Goal: Task Accomplishment & Management: Complete application form

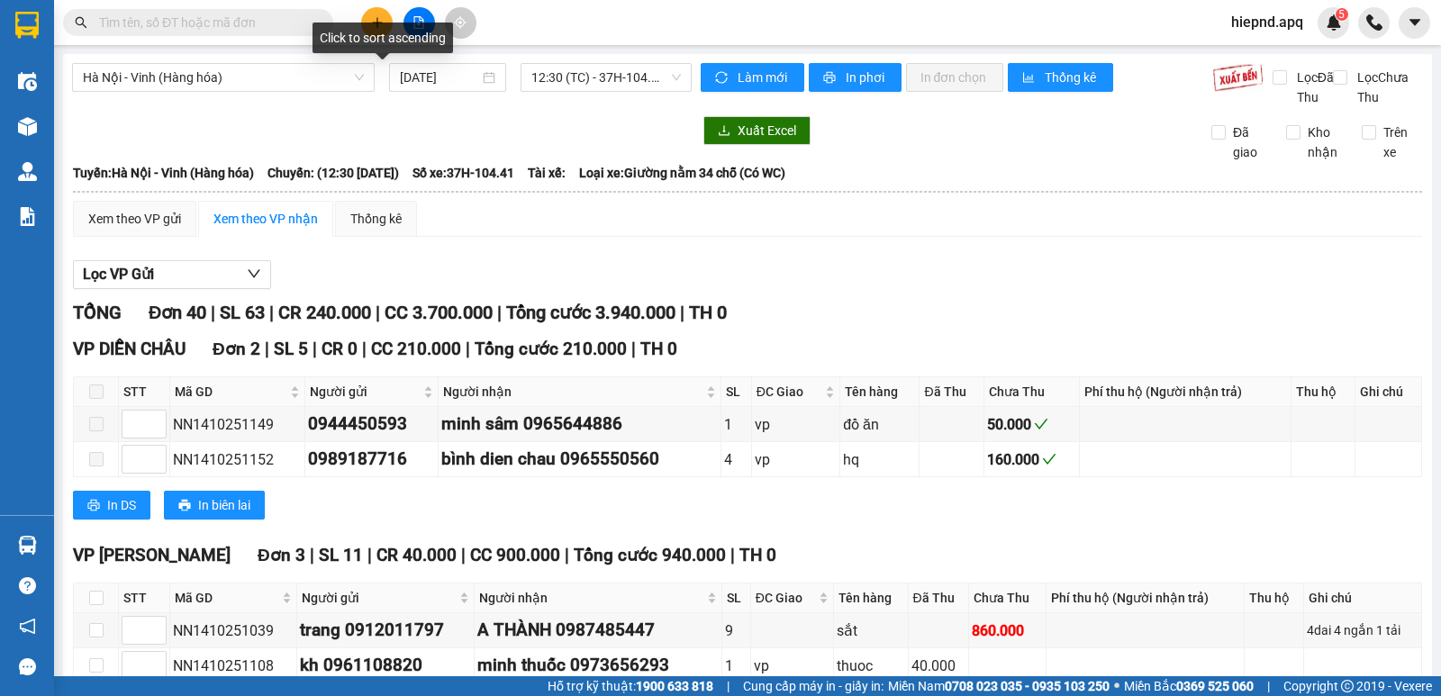
scroll to position [985, 0]
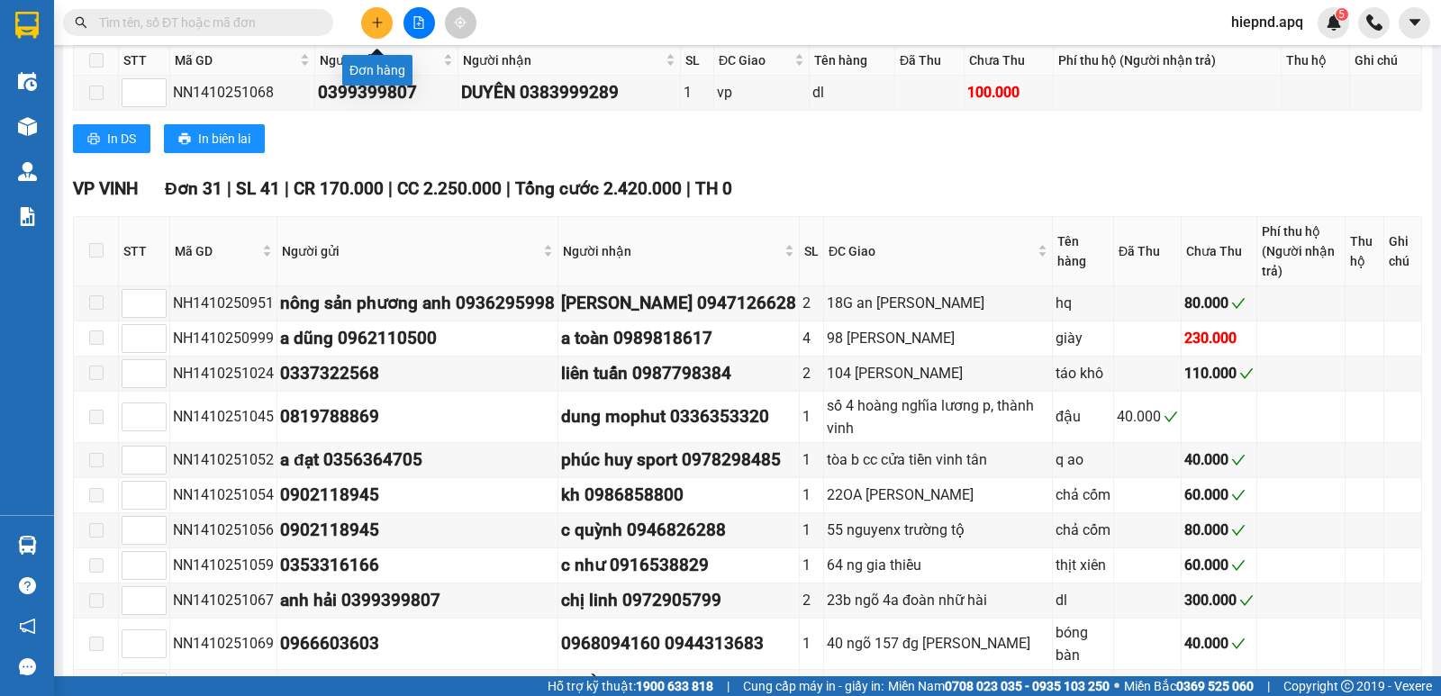
click at [388, 24] on button at bounding box center [377, 23] width 32 height 32
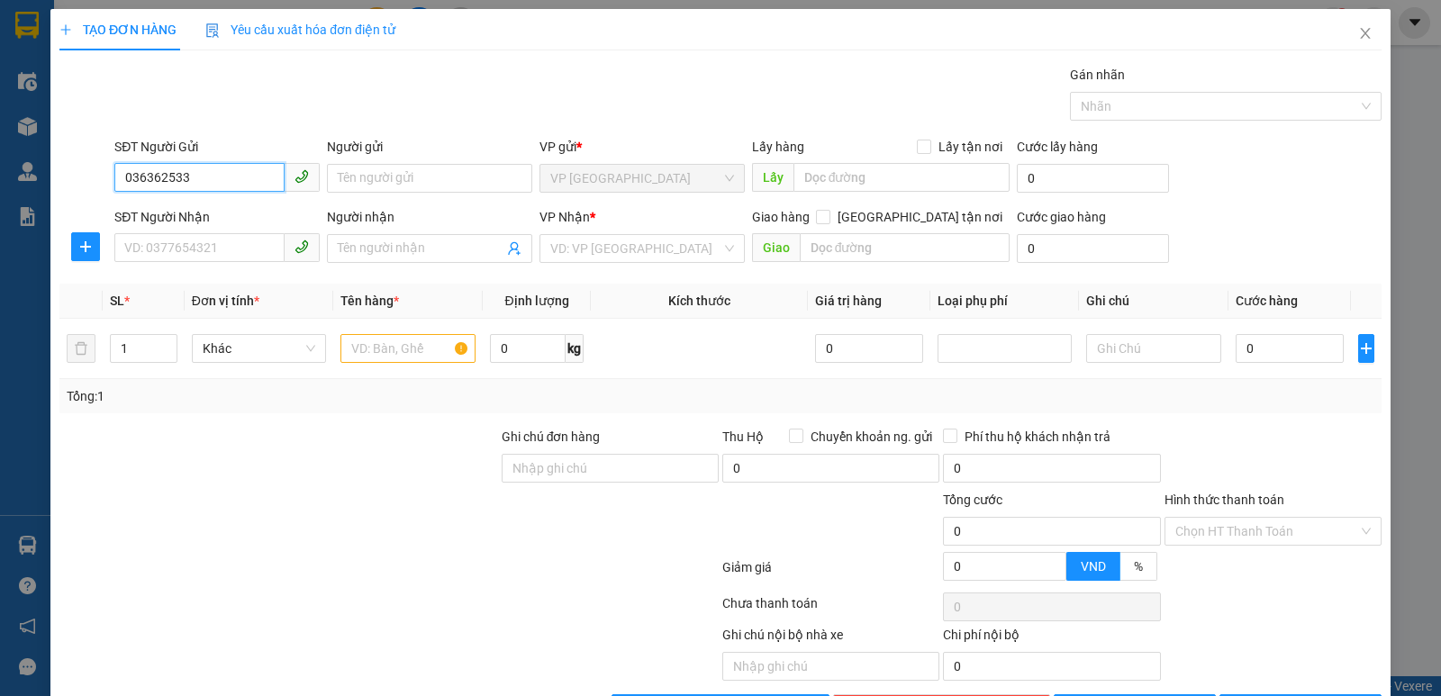
type input "0363625333"
click at [171, 212] on div "0363625333 - A Chung" at bounding box center [215, 214] width 182 height 20
type input "A Chung"
type input "0363625333"
drag, startPoint x: 191, startPoint y: 255, endPoint x: 204, endPoint y: 277, distance: 25.8
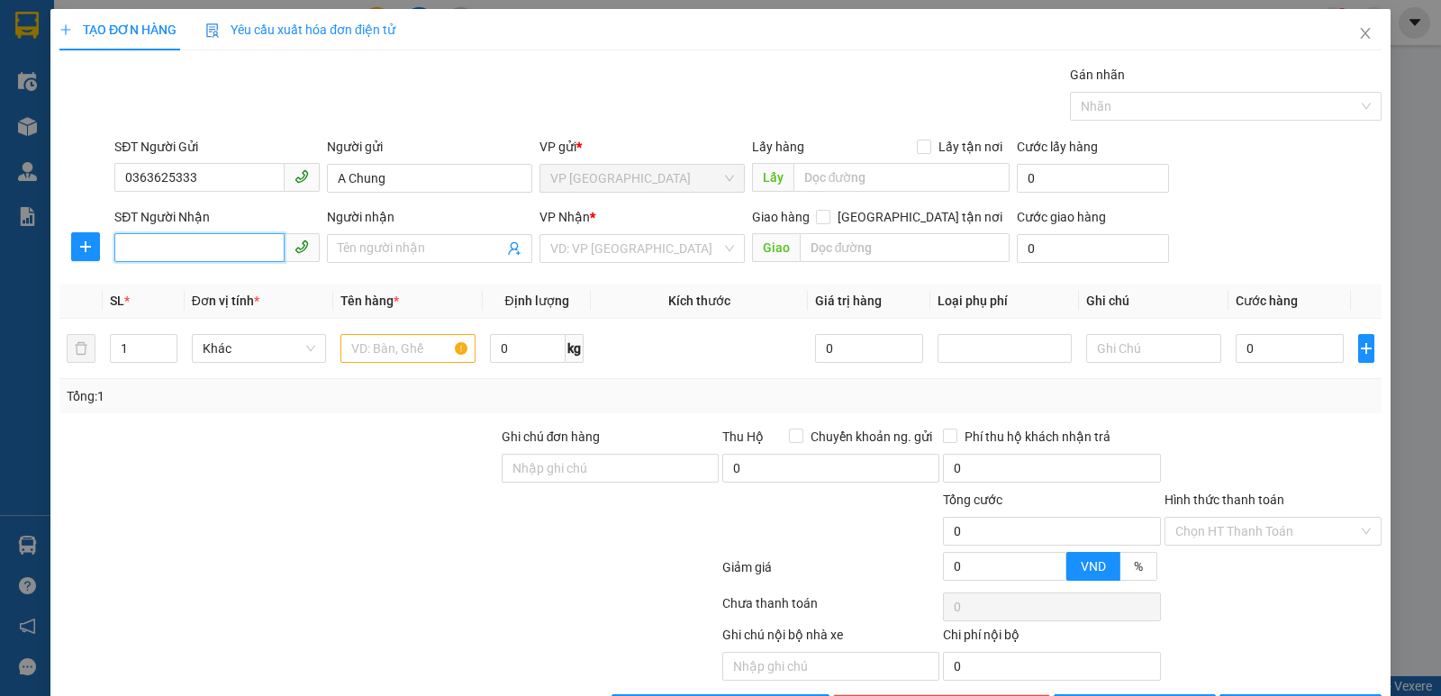
click at [192, 255] on input "SĐT Người Nhận" at bounding box center [199, 247] width 170 height 29
click at [167, 313] on div "0363625333 - A Chung" at bounding box center [215, 314] width 182 height 20
type input "0363625333"
type input "A Chung"
checkbox input "true"
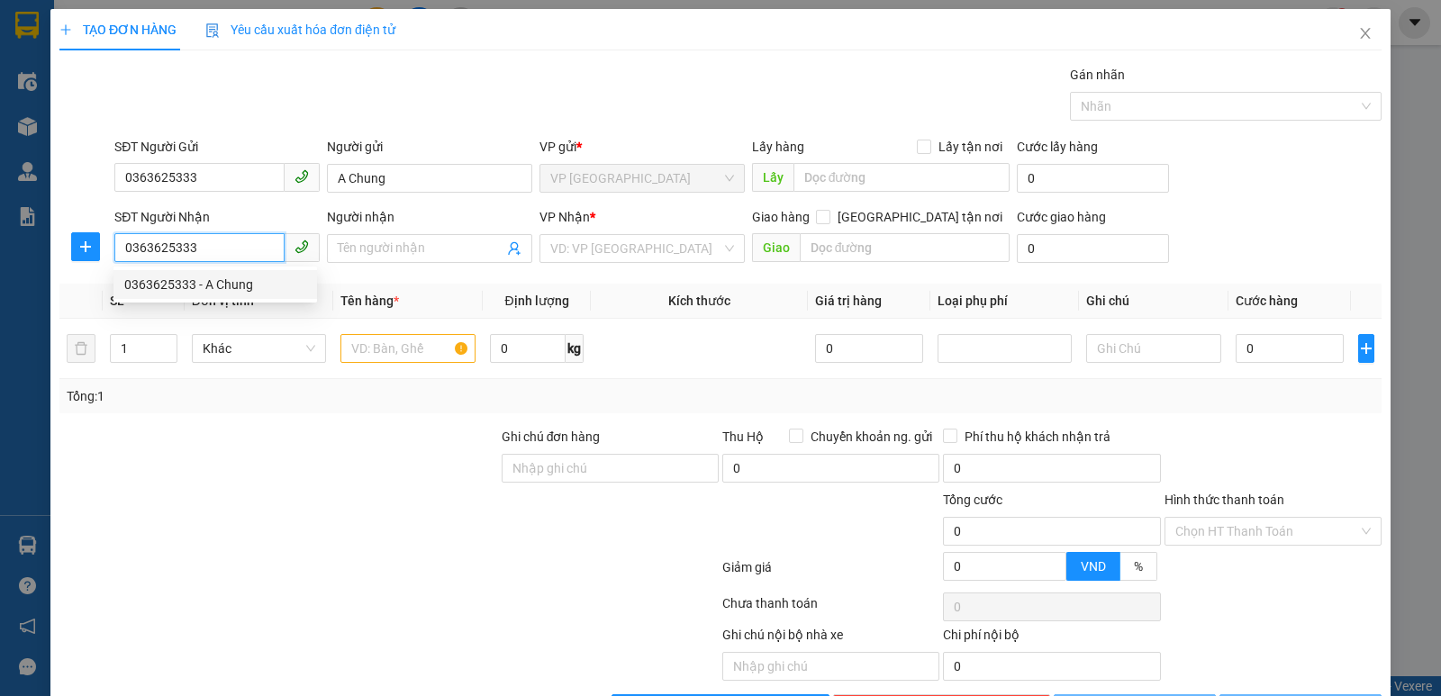
type input "vp"
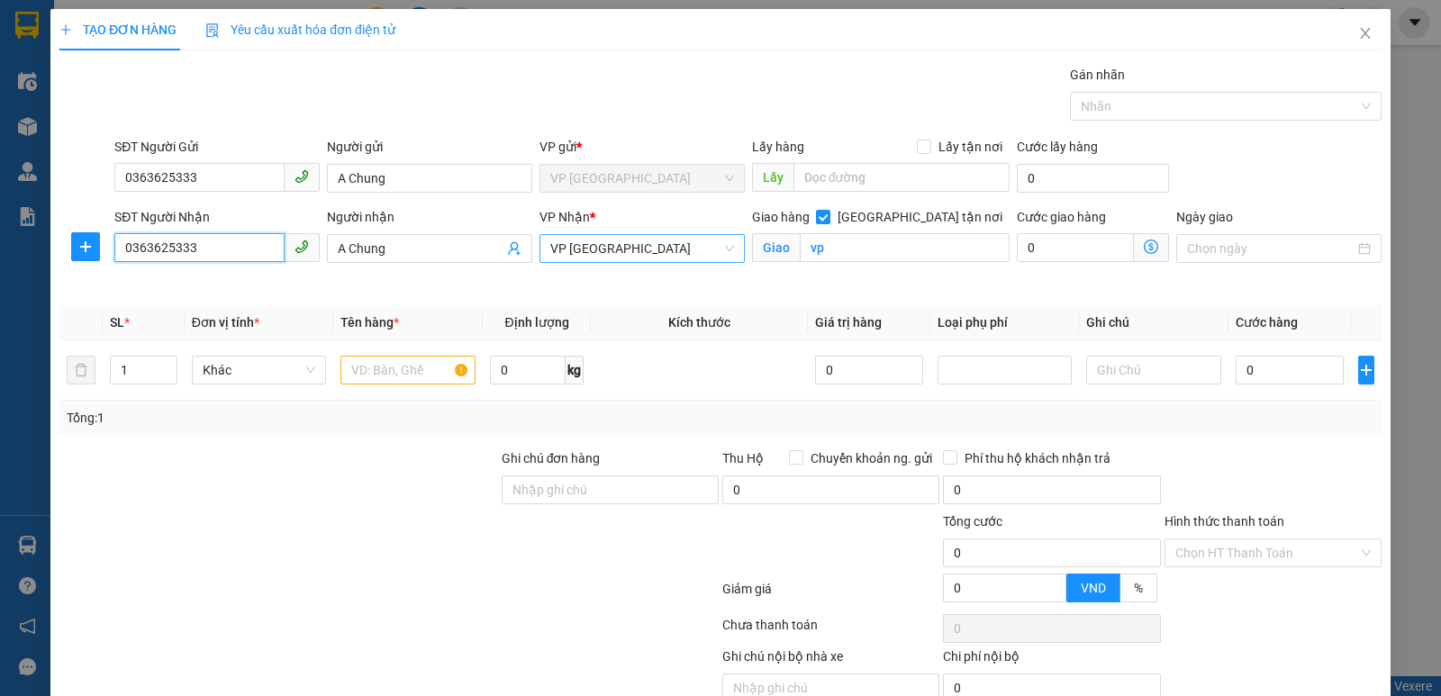
click at [667, 248] on span "VP [GEOGRAPHIC_DATA]" at bounding box center [642, 248] width 184 height 27
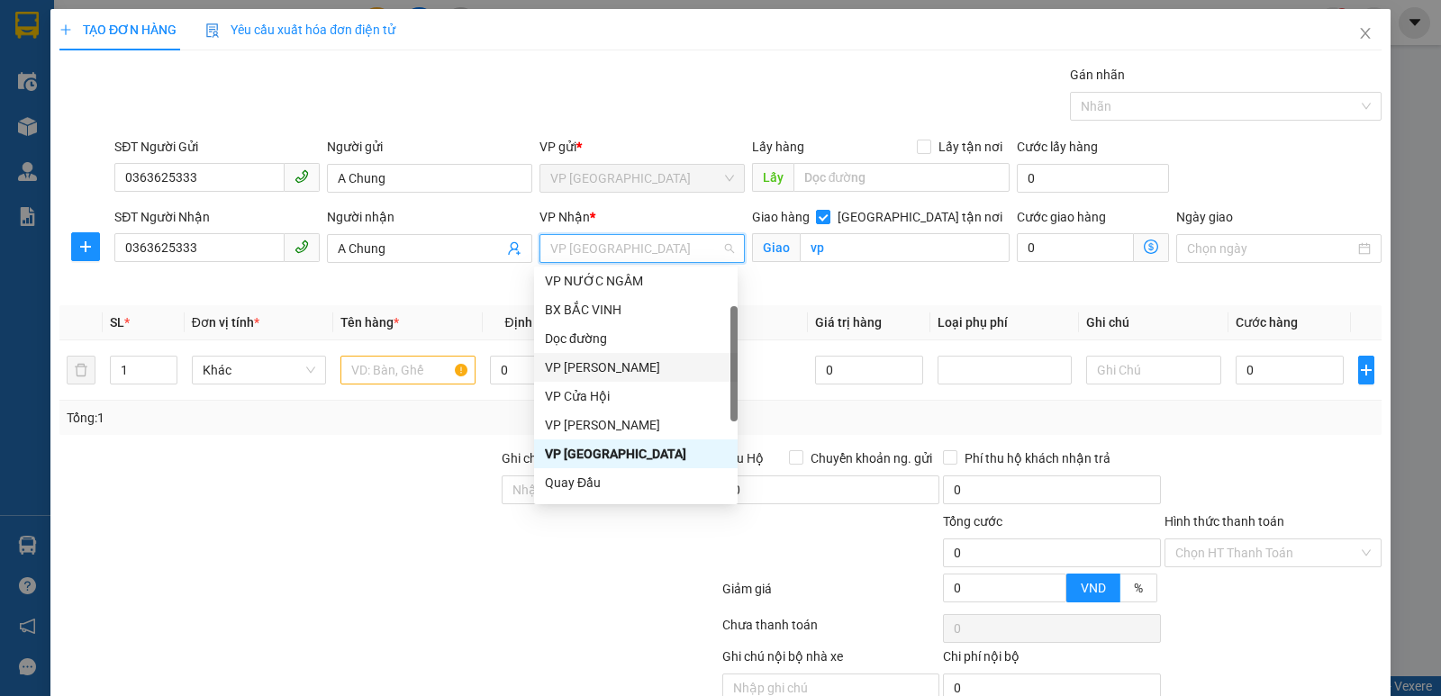
scroll to position [180, 0]
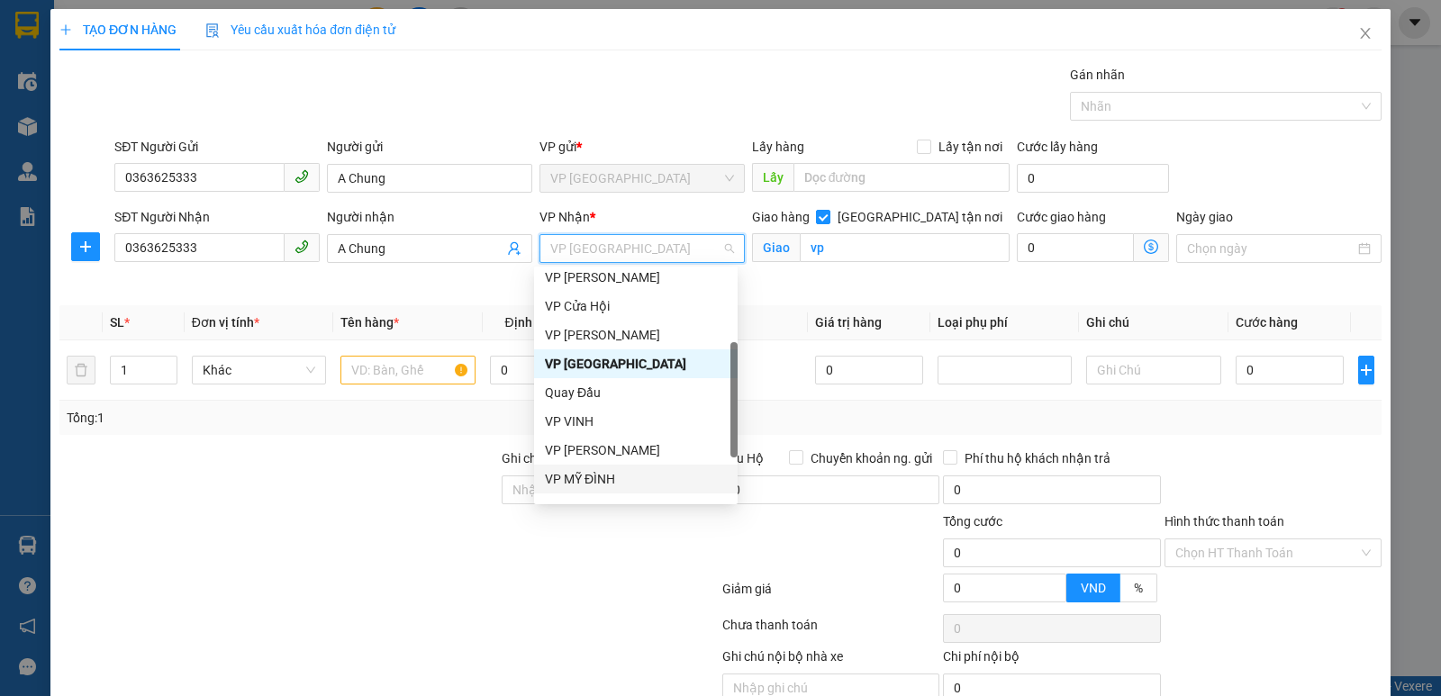
click at [598, 486] on div "VP MỸ ĐÌNH" at bounding box center [636, 479] width 182 height 20
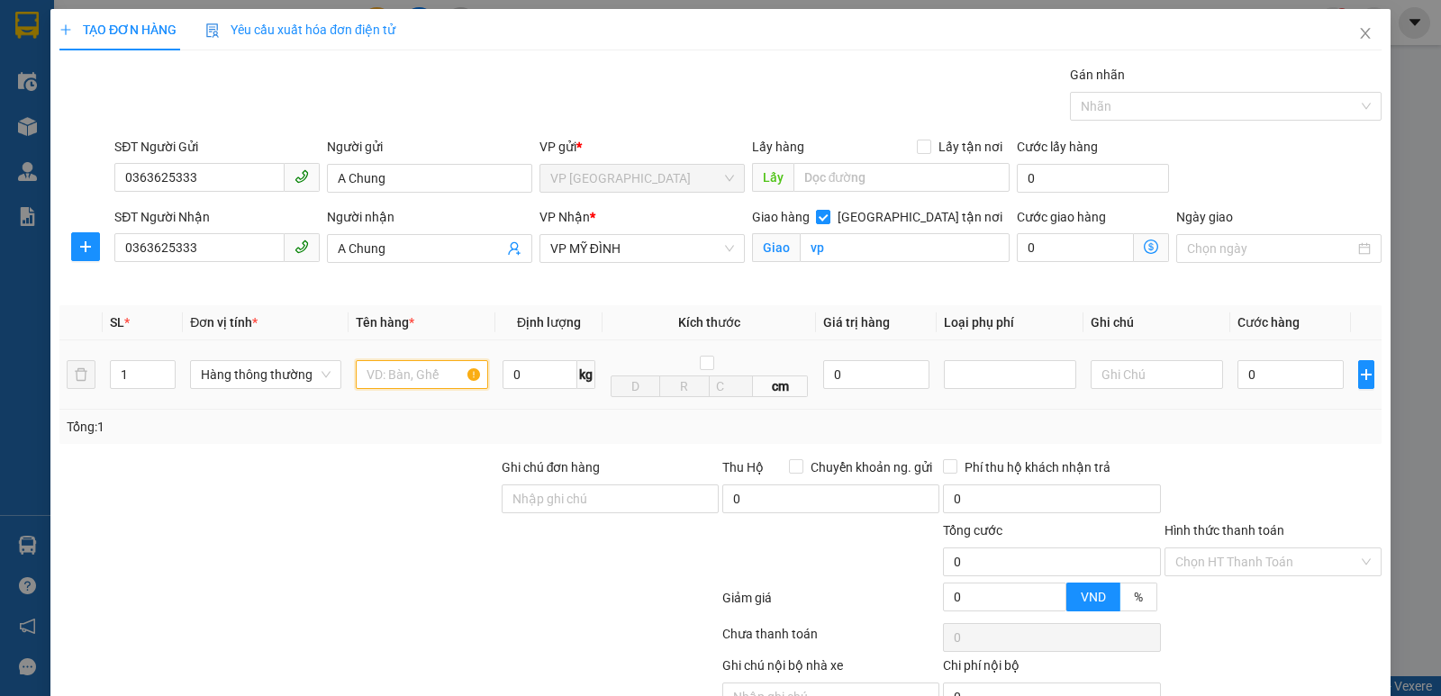
click at [401, 376] on input "text" at bounding box center [422, 374] width 132 height 29
type input "quan ao"
click at [1273, 380] on input "0" at bounding box center [1291, 374] width 106 height 29
type input "3"
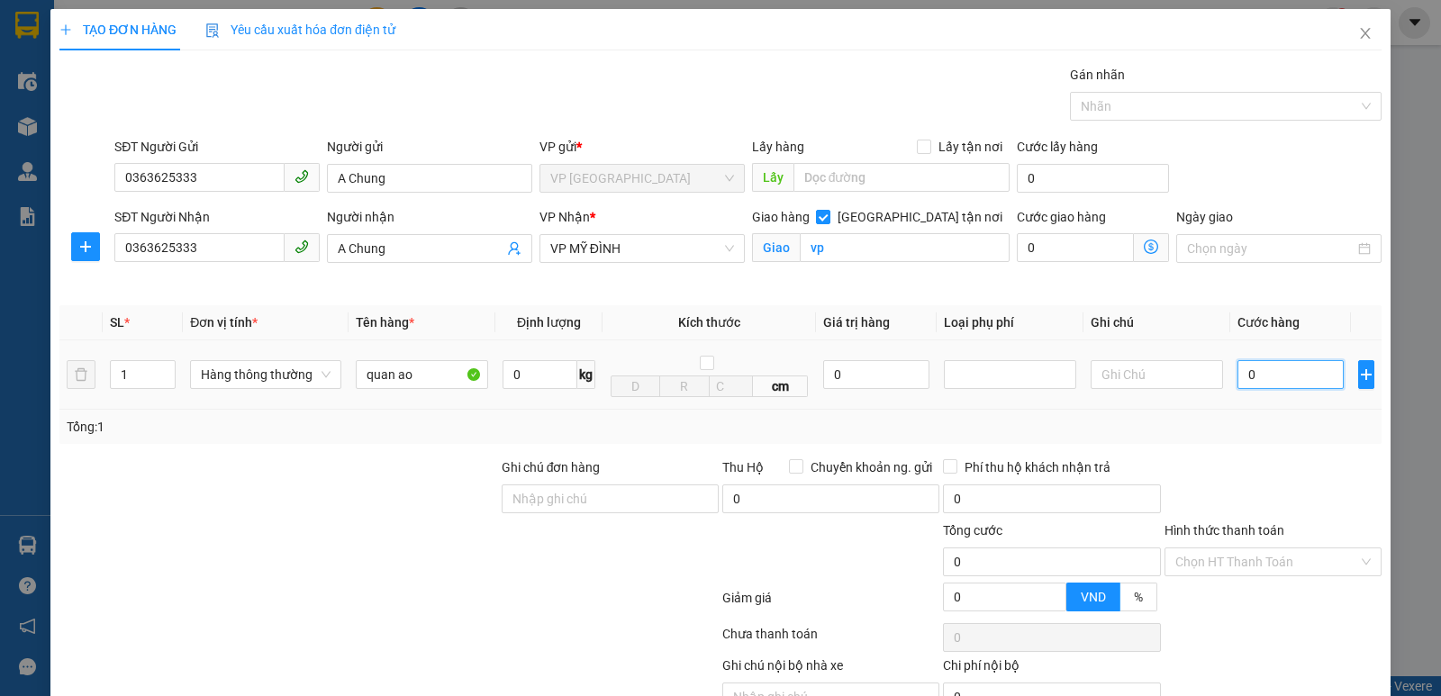
type input "3"
type input "30"
type input "300"
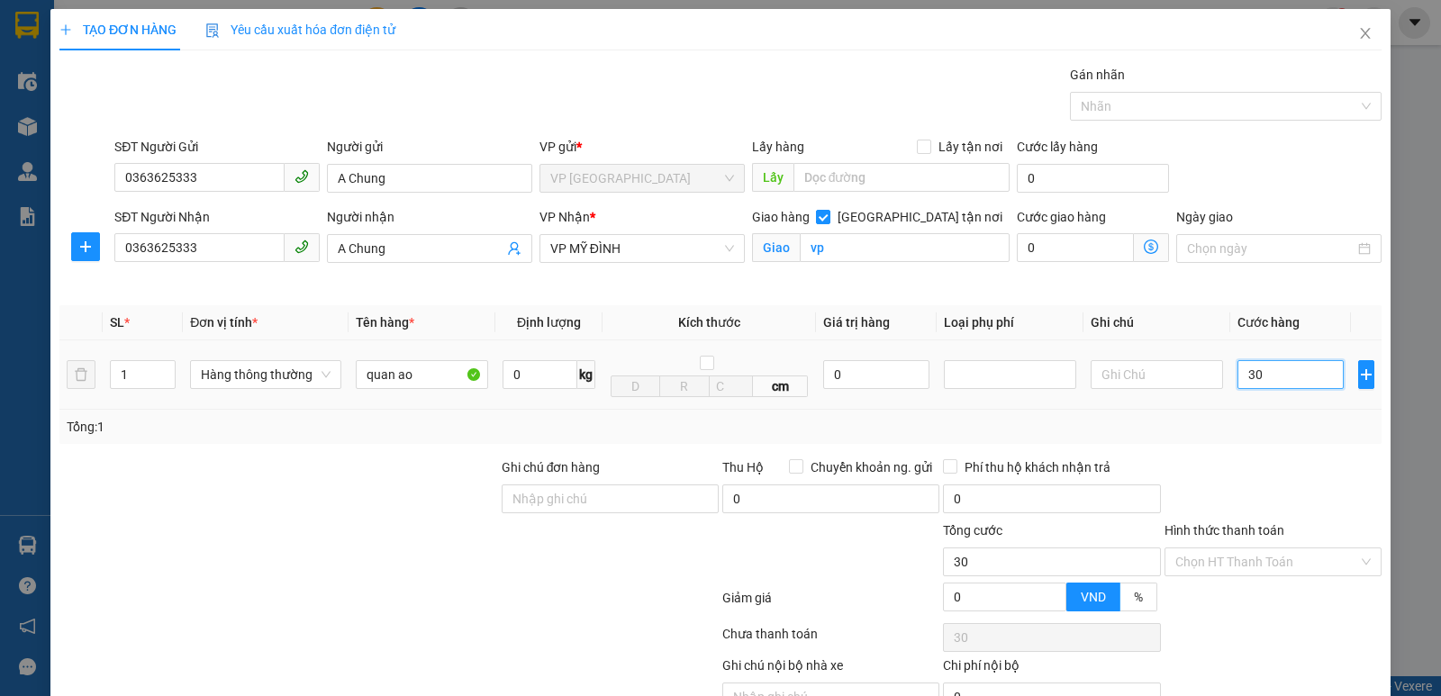
type input "300"
type input "3.000"
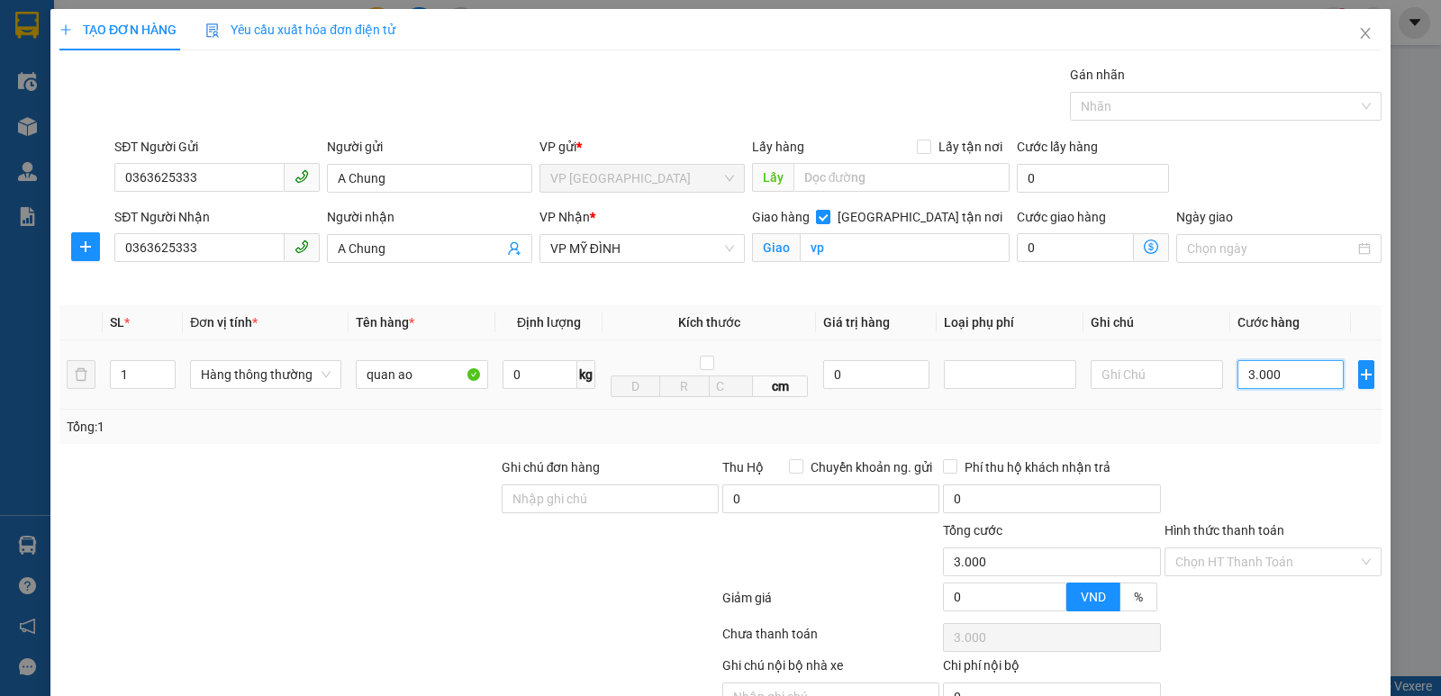
type input "30.000"
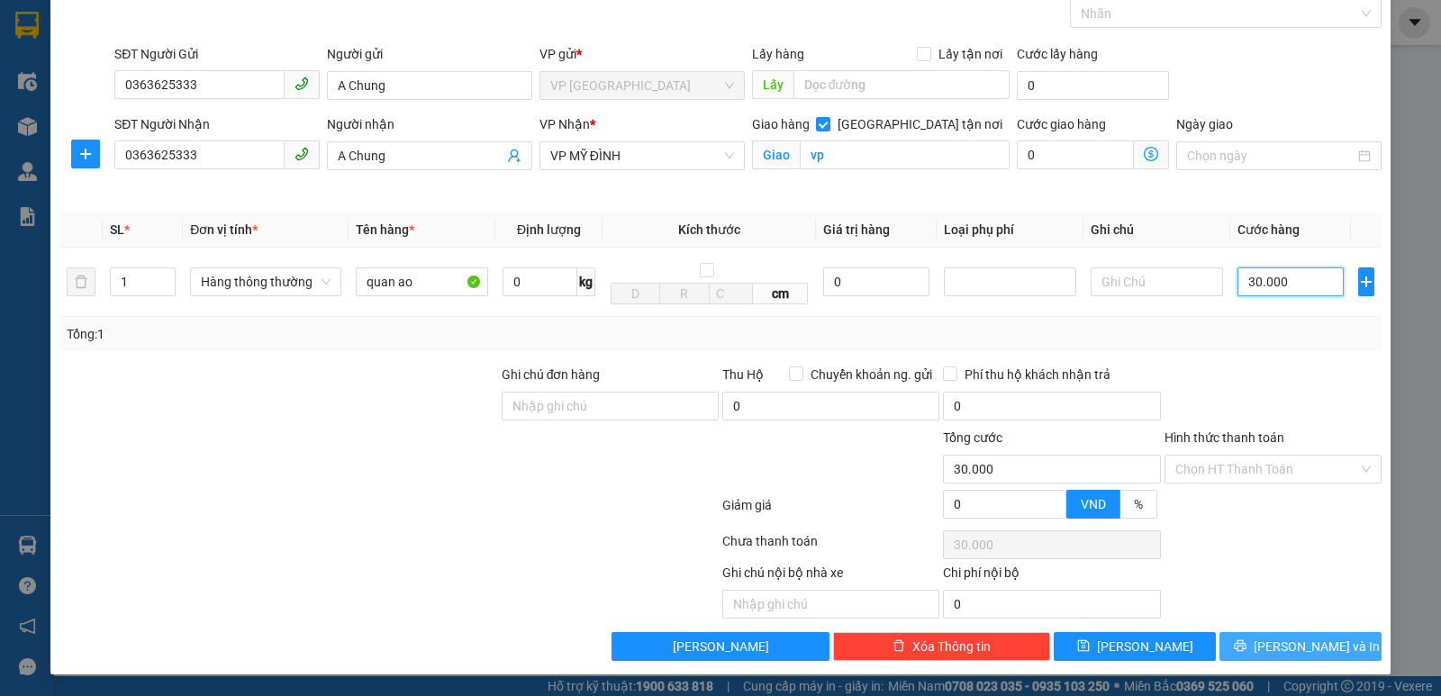
scroll to position [94, 0]
type input "30.000"
click at [1282, 640] on span "[PERSON_NAME] và In" at bounding box center [1317, 647] width 126 height 20
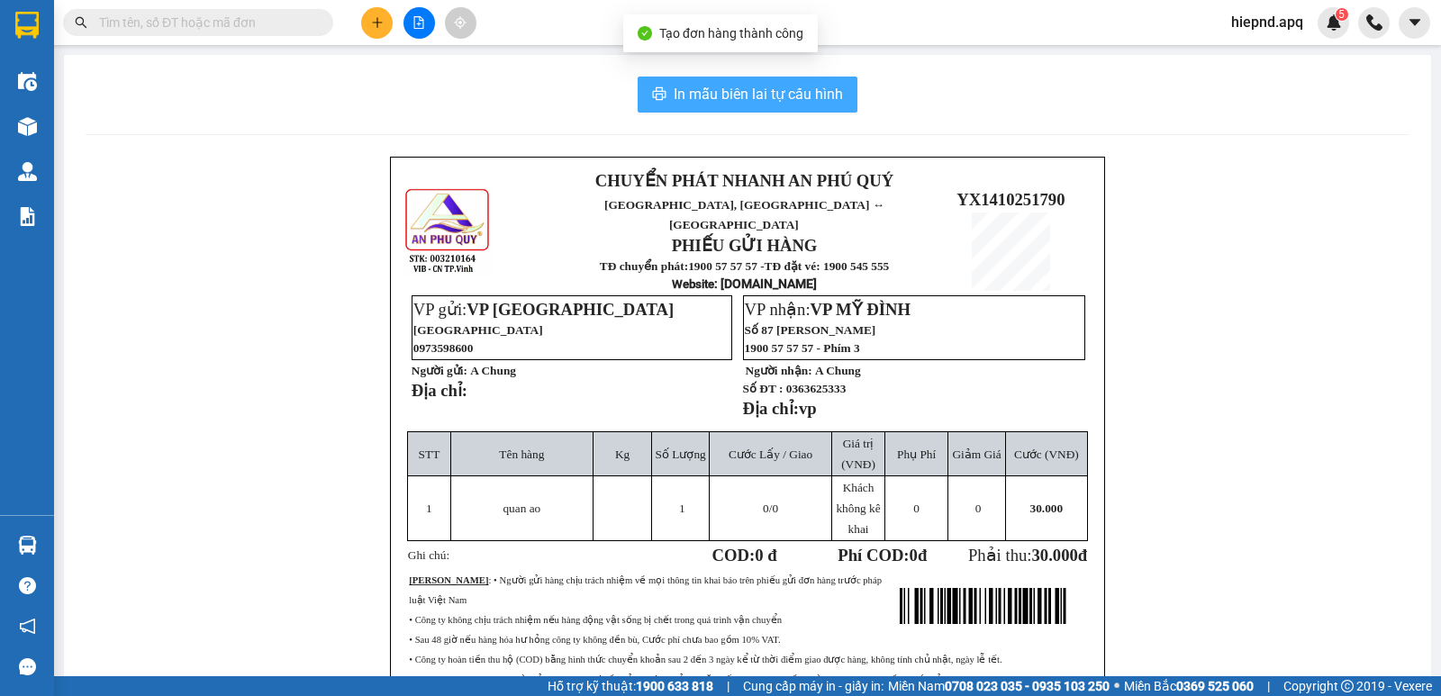
click at [744, 95] on span "In mẫu biên lai tự cấu hình" at bounding box center [758, 94] width 169 height 23
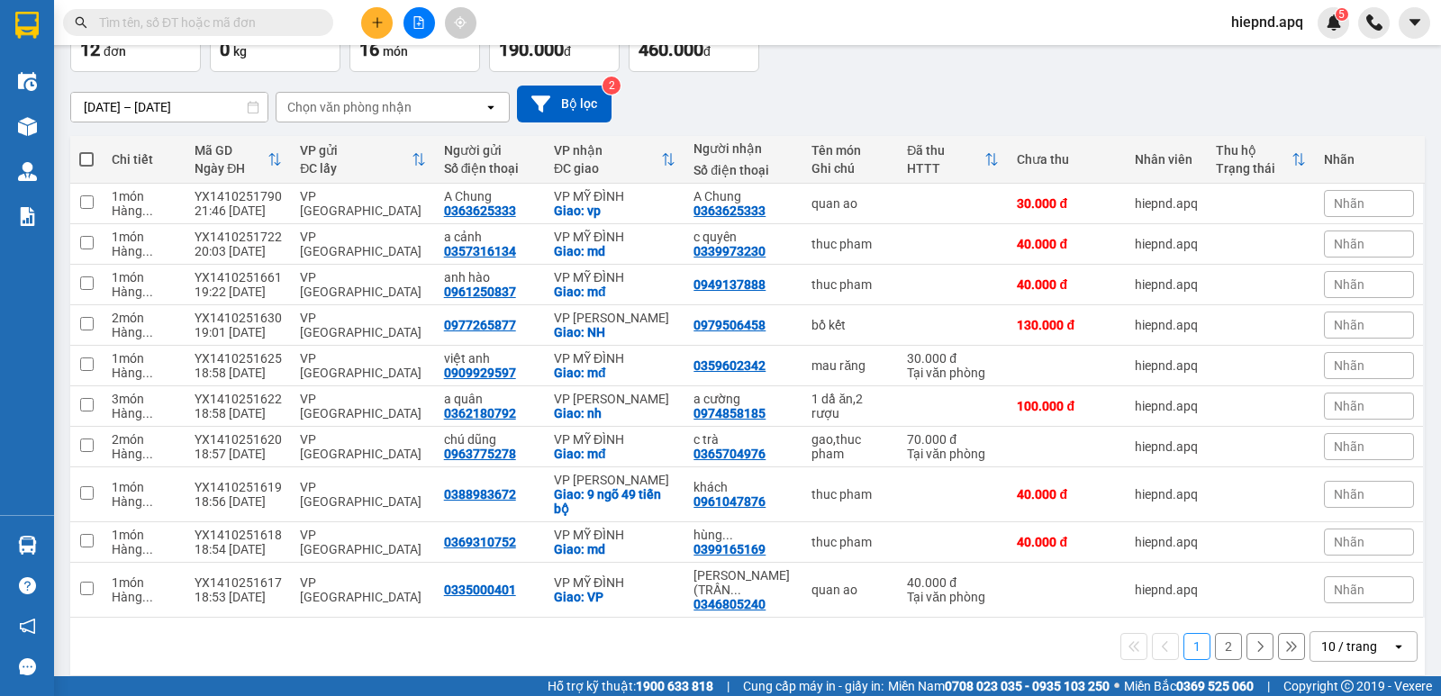
scroll to position [119, 0]
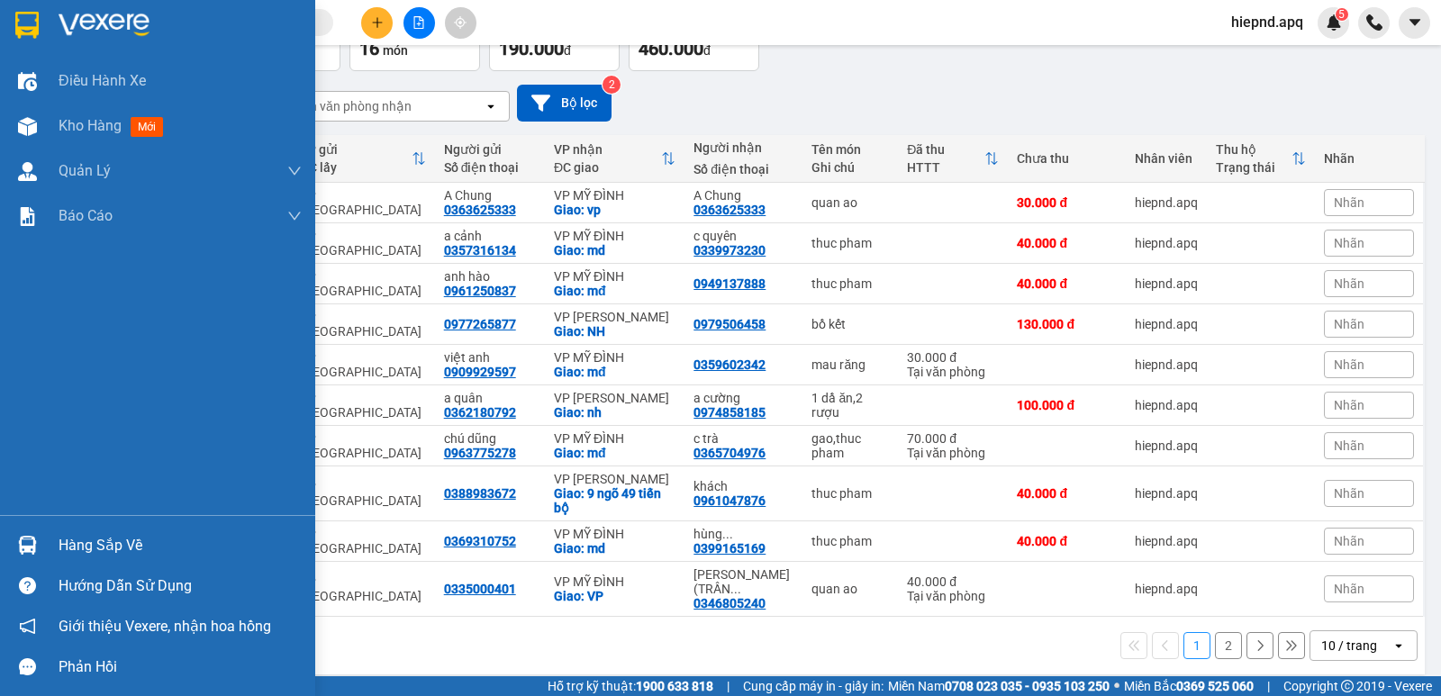
click at [76, 549] on div "Hàng sắp về" at bounding box center [180, 545] width 243 height 27
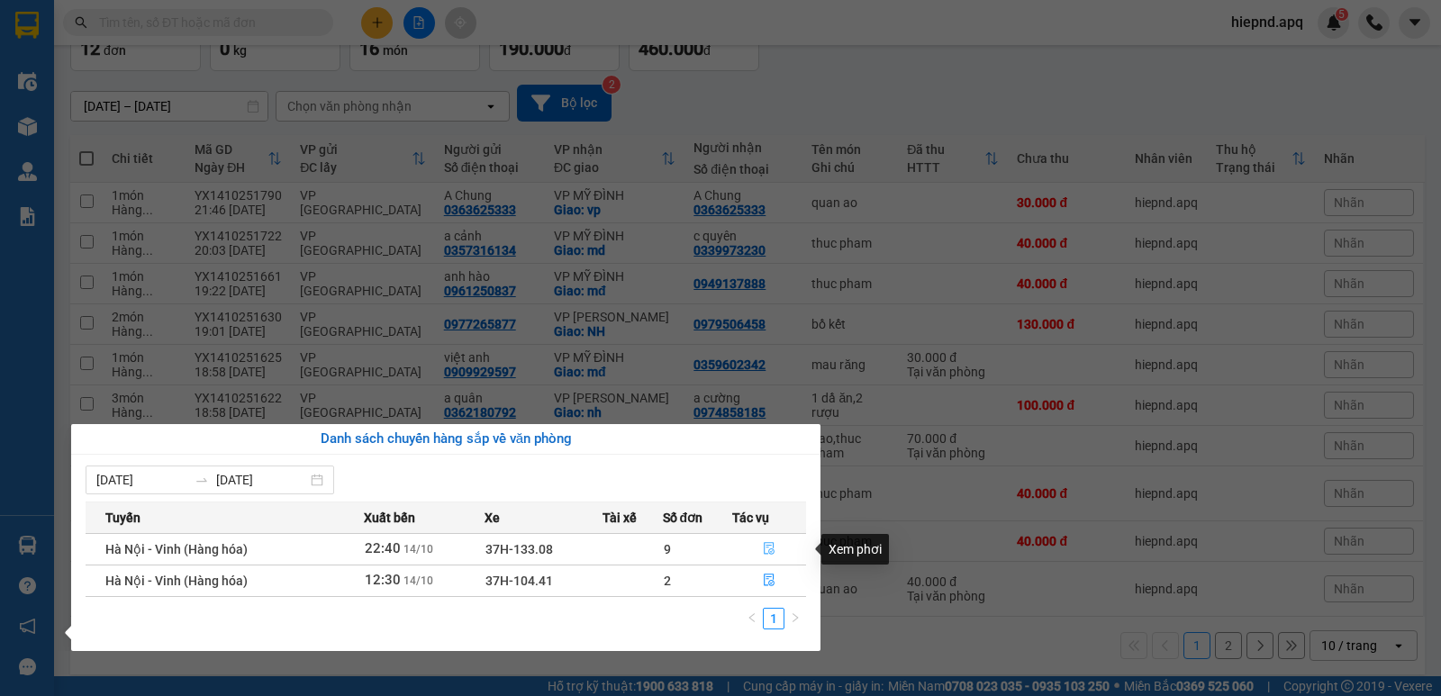
click at [772, 551] on icon "file-done" at bounding box center [769, 548] width 13 height 13
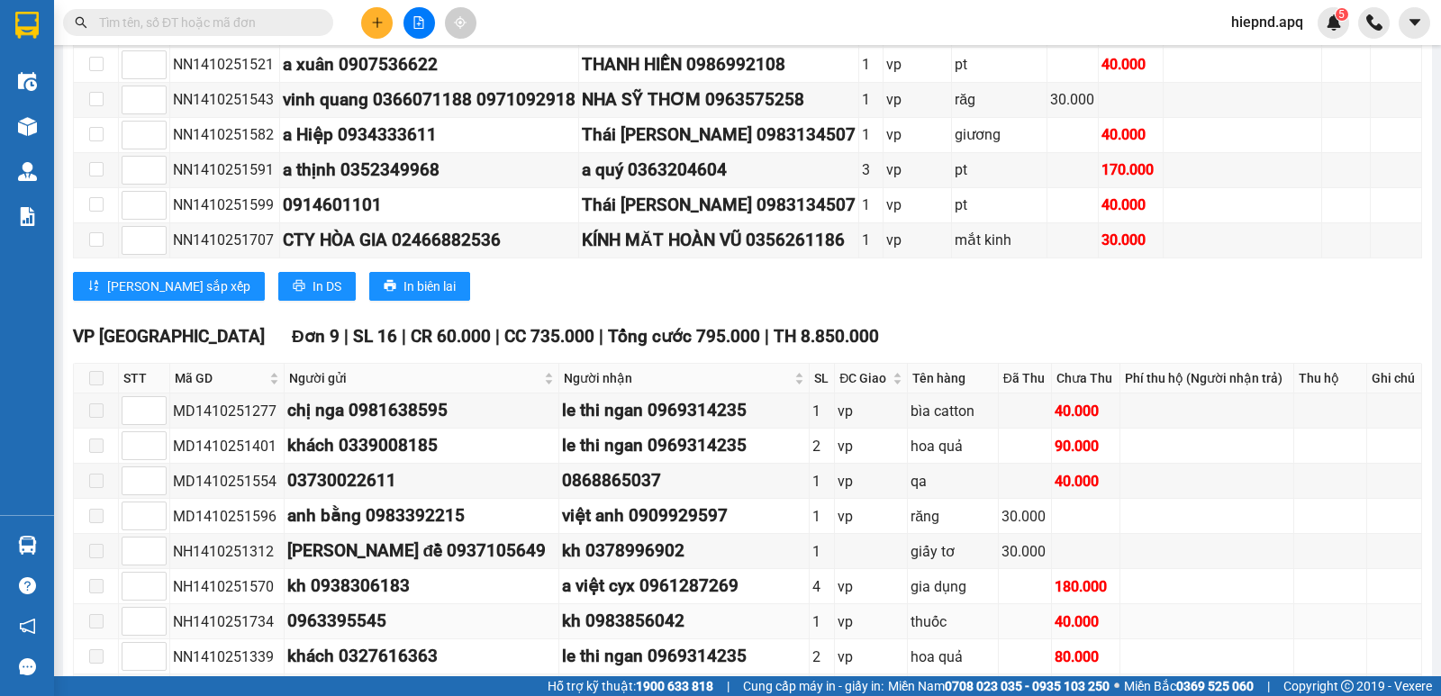
scroll to position [698, 0]
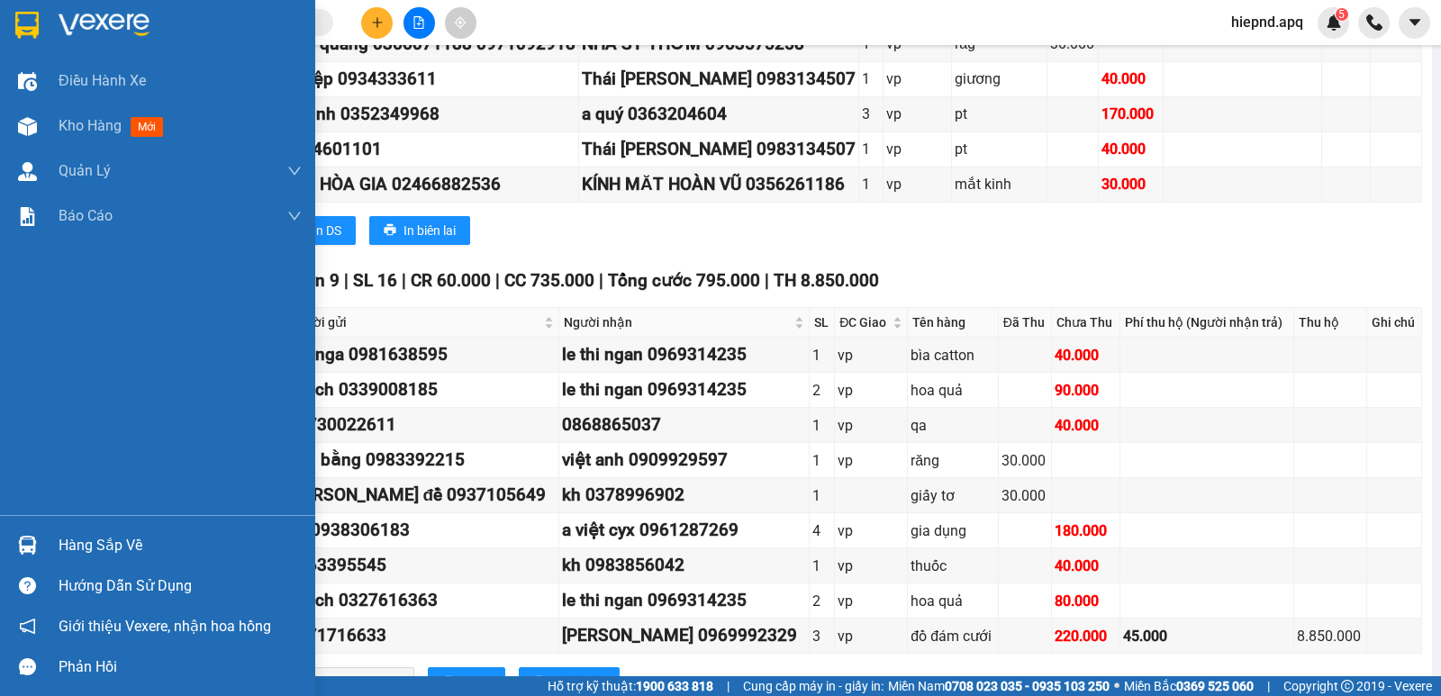
click at [91, 539] on div "Hàng sắp về" at bounding box center [180, 545] width 243 height 27
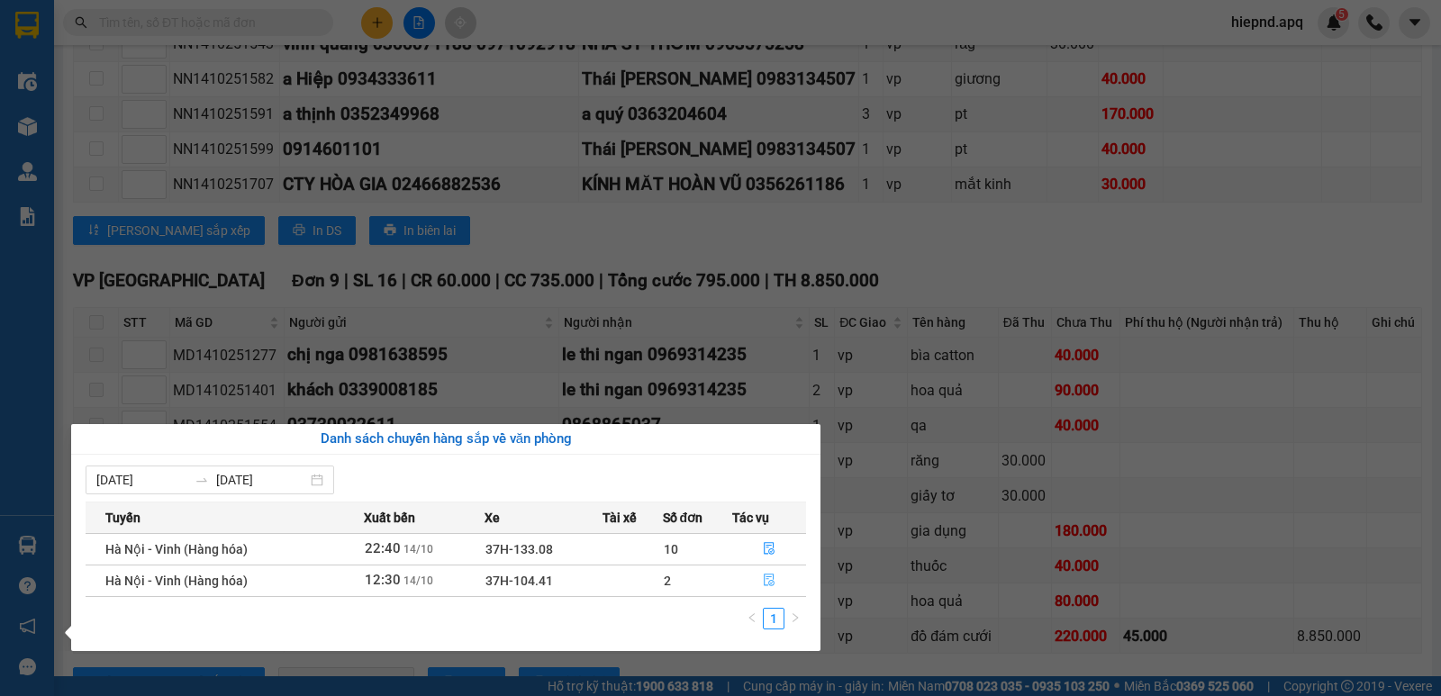
click at [767, 576] on icon "file-done" at bounding box center [769, 580] width 13 height 13
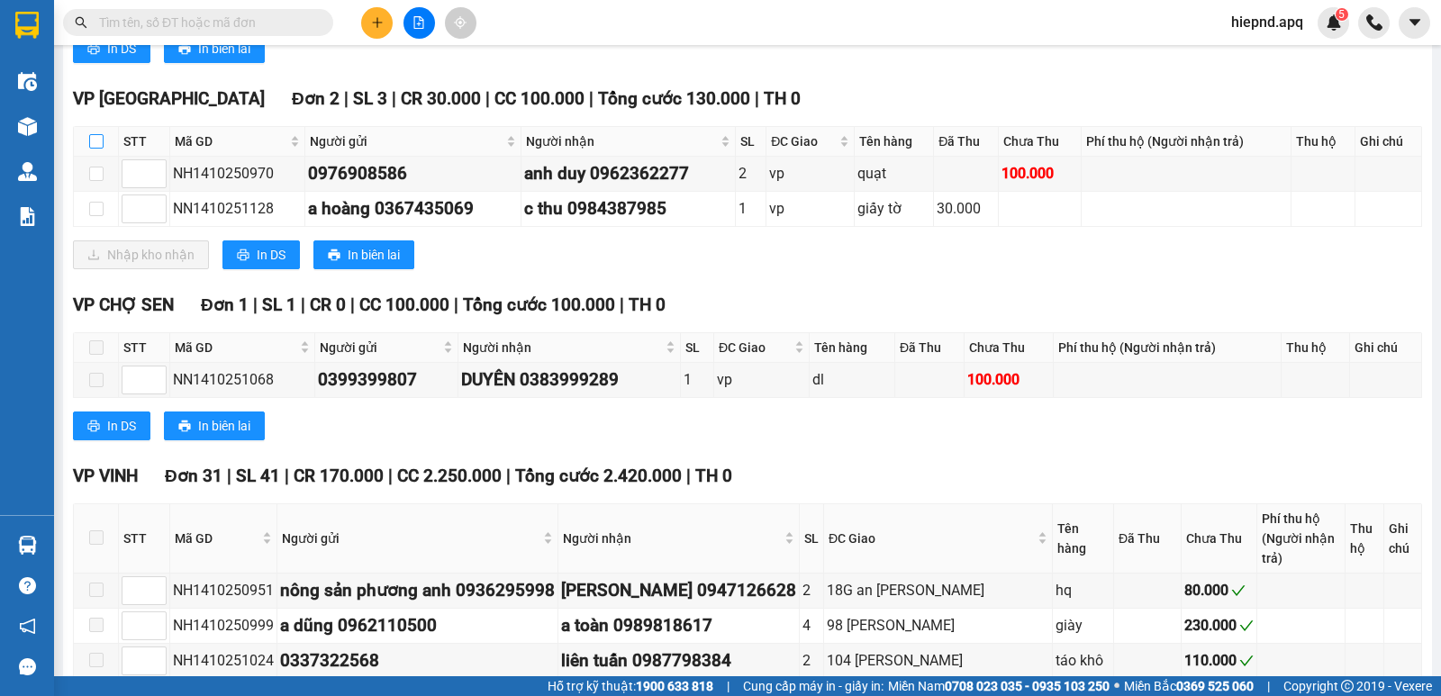
drag, startPoint x: 96, startPoint y: 163, endPoint x: 99, endPoint y: 194, distance: 30.7
click at [95, 149] on input "checkbox" at bounding box center [96, 141] width 14 height 14
checkbox input "true"
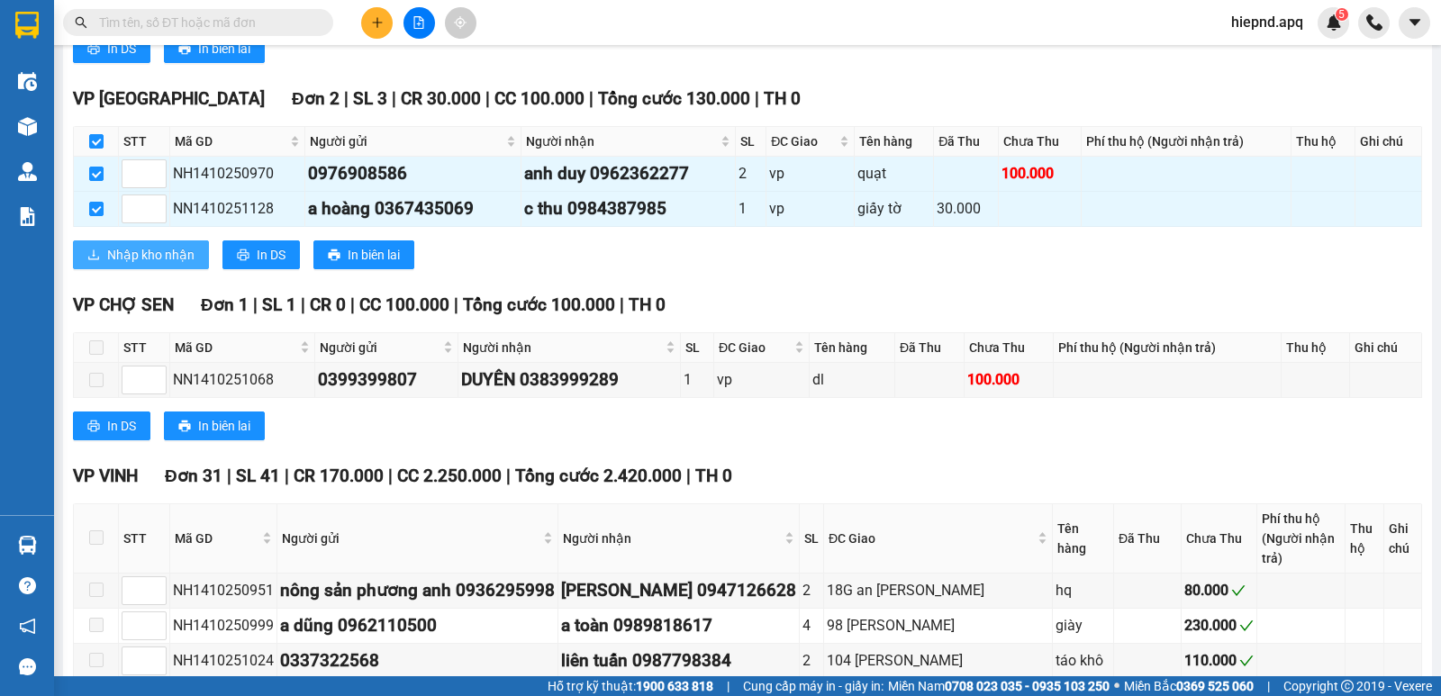
click at [141, 265] on span "Nhập kho nhận" at bounding box center [150, 255] width 87 height 20
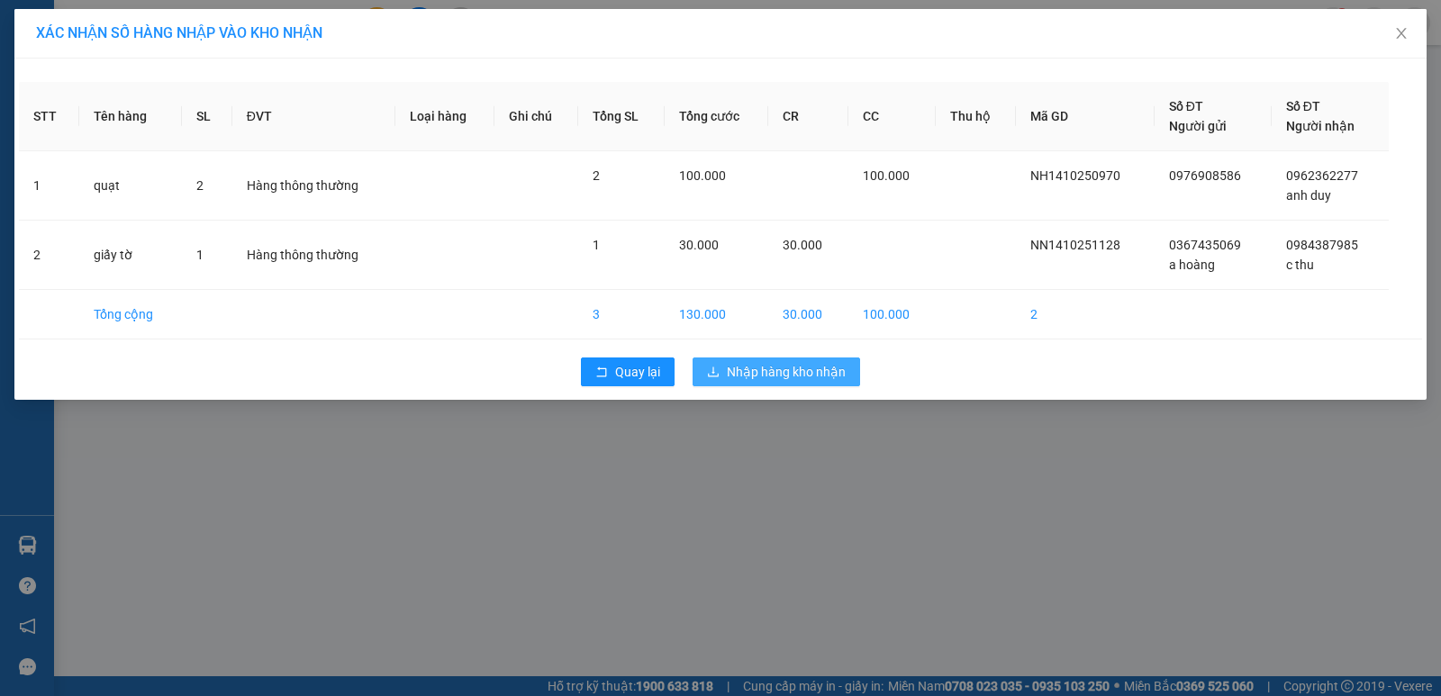
click at [768, 369] on span "Nhập hàng kho nhận" at bounding box center [786, 372] width 119 height 20
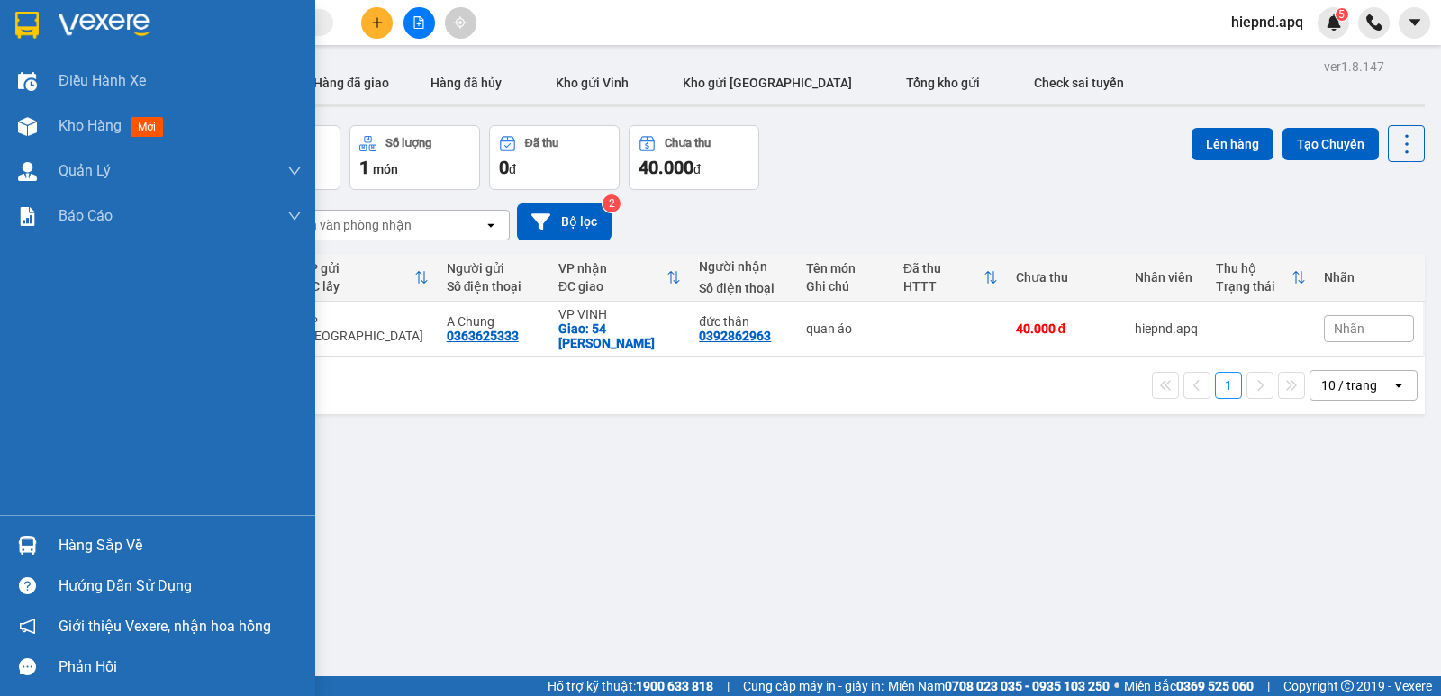
drag, startPoint x: 103, startPoint y: 536, endPoint x: 104, endPoint y: 545, distance: 9.2
click at [104, 543] on div "Hàng sắp về" at bounding box center [180, 545] width 243 height 27
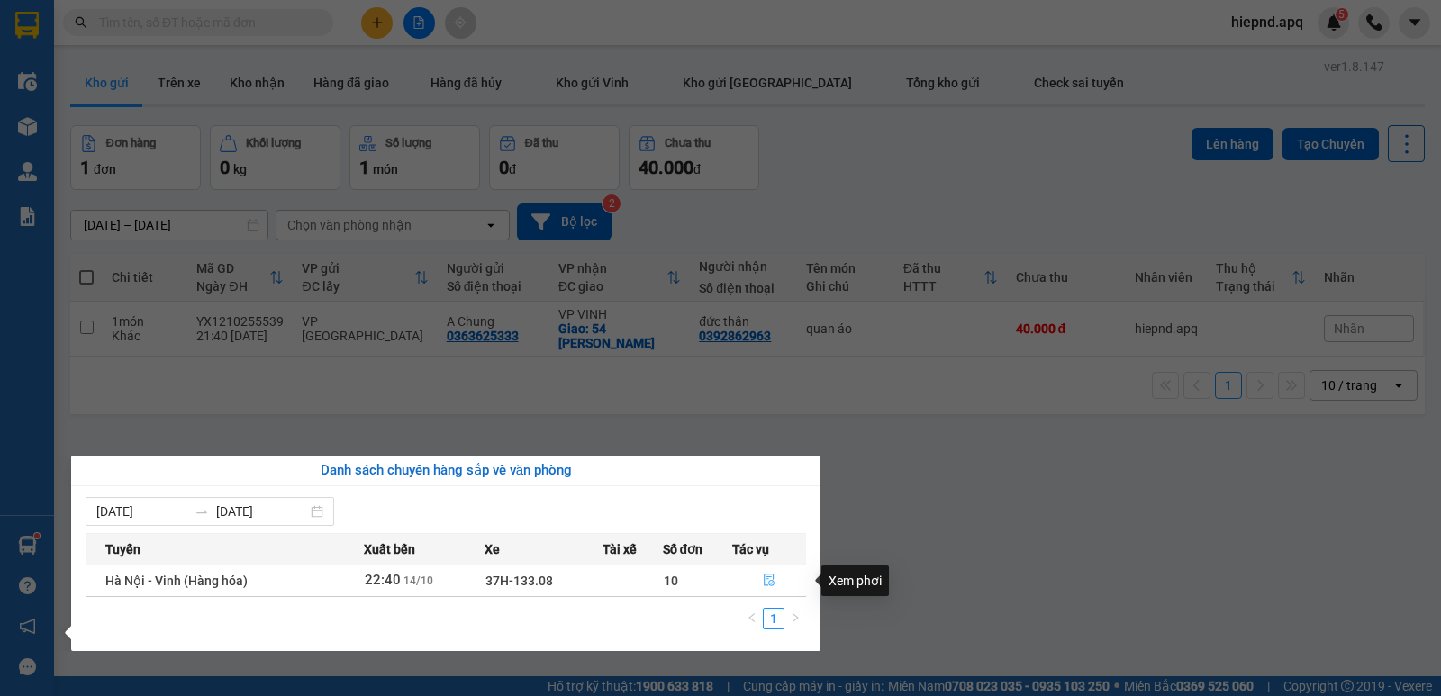
click at [768, 581] on icon "file-done" at bounding box center [769, 580] width 13 height 13
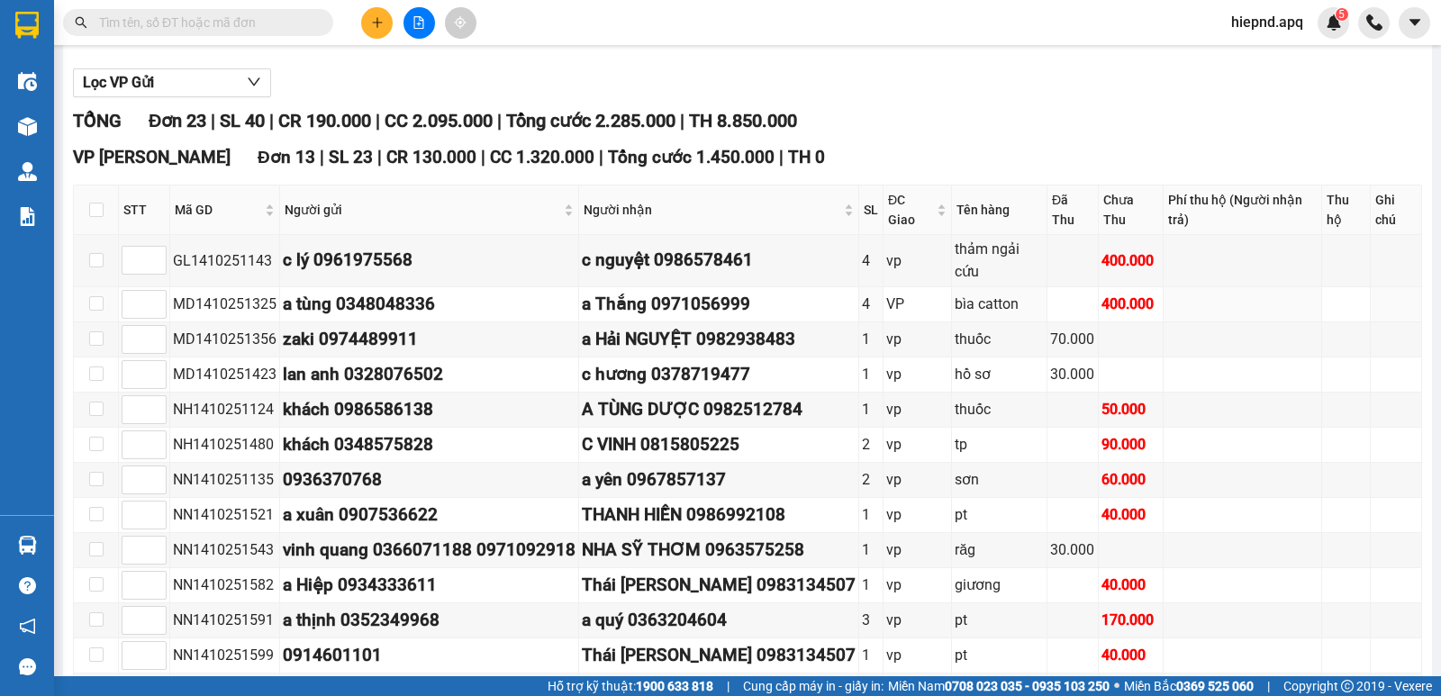
scroll to position [13, 0]
